Goal: Task Accomplishment & Management: Manage account settings

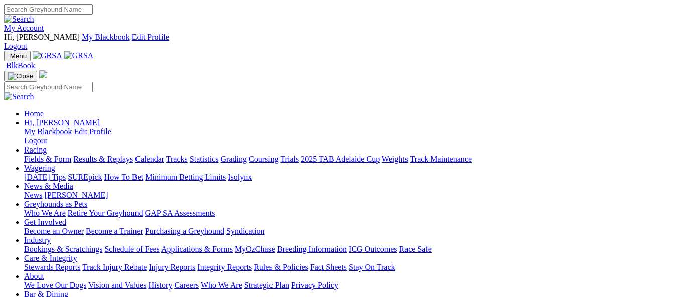
click at [44, 24] on link "My Account" at bounding box center [24, 28] width 40 height 9
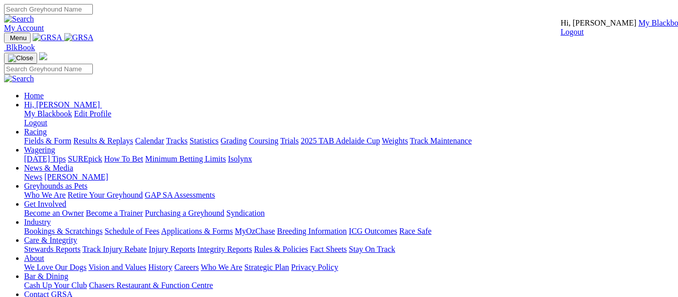
click at [639, 27] on link "My Blackbook" at bounding box center [663, 23] width 48 height 9
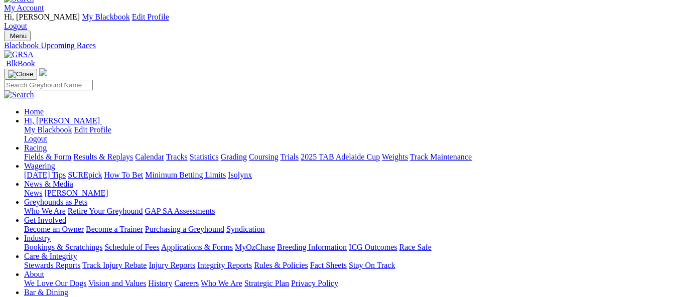
scroll to position [23, 0]
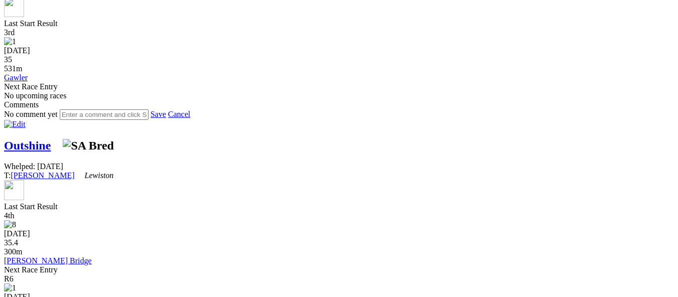
scroll to position [666, 0]
